Goal: Find specific page/section: Find specific page/section

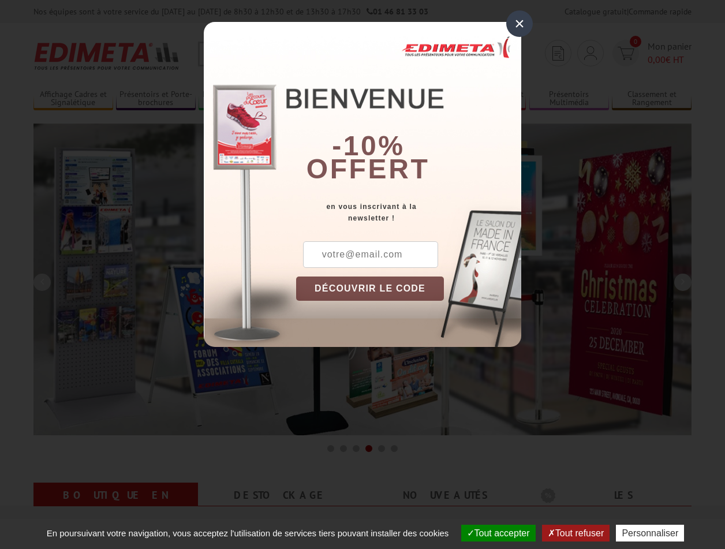
click at [493, 533] on button "Tout accepter" at bounding box center [499, 533] width 75 height 17
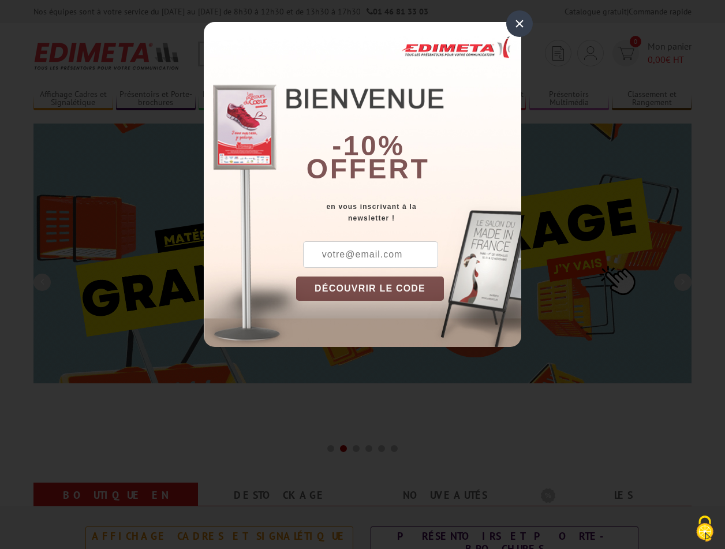
click at [520, 23] on div "×" at bounding box center [520, 23] width 27 height 27
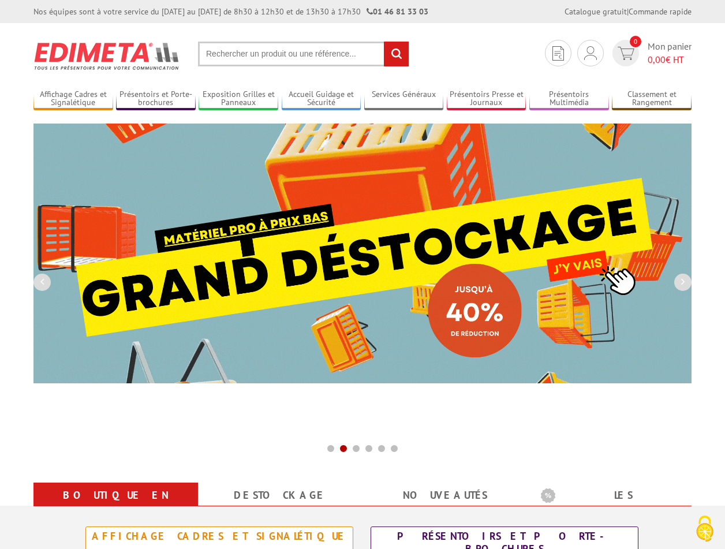
click at [0, 0] on div "Nos équipes sont à votre service du lundi au vendredi de 8h30 à 12h30 et de 13h…" at bounding box center [362, 11] width 725 height 23
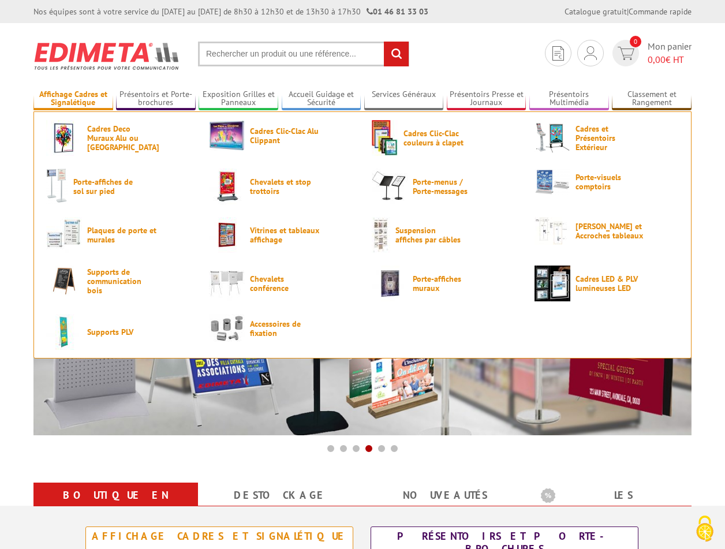
click at [73, 99] on link "Affichage Cadres et Signalétique" at bounding box center [74, 99] width 80 height 19
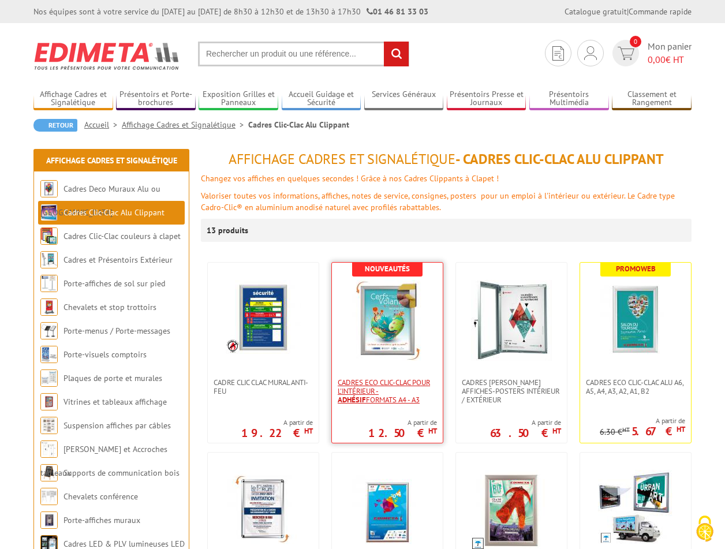
click at [366, 395] on strong "Adhésif" at bounding box center [352, 400] width 28 height 10
